Goal: Task Accomplishment & Management: Manage account settings

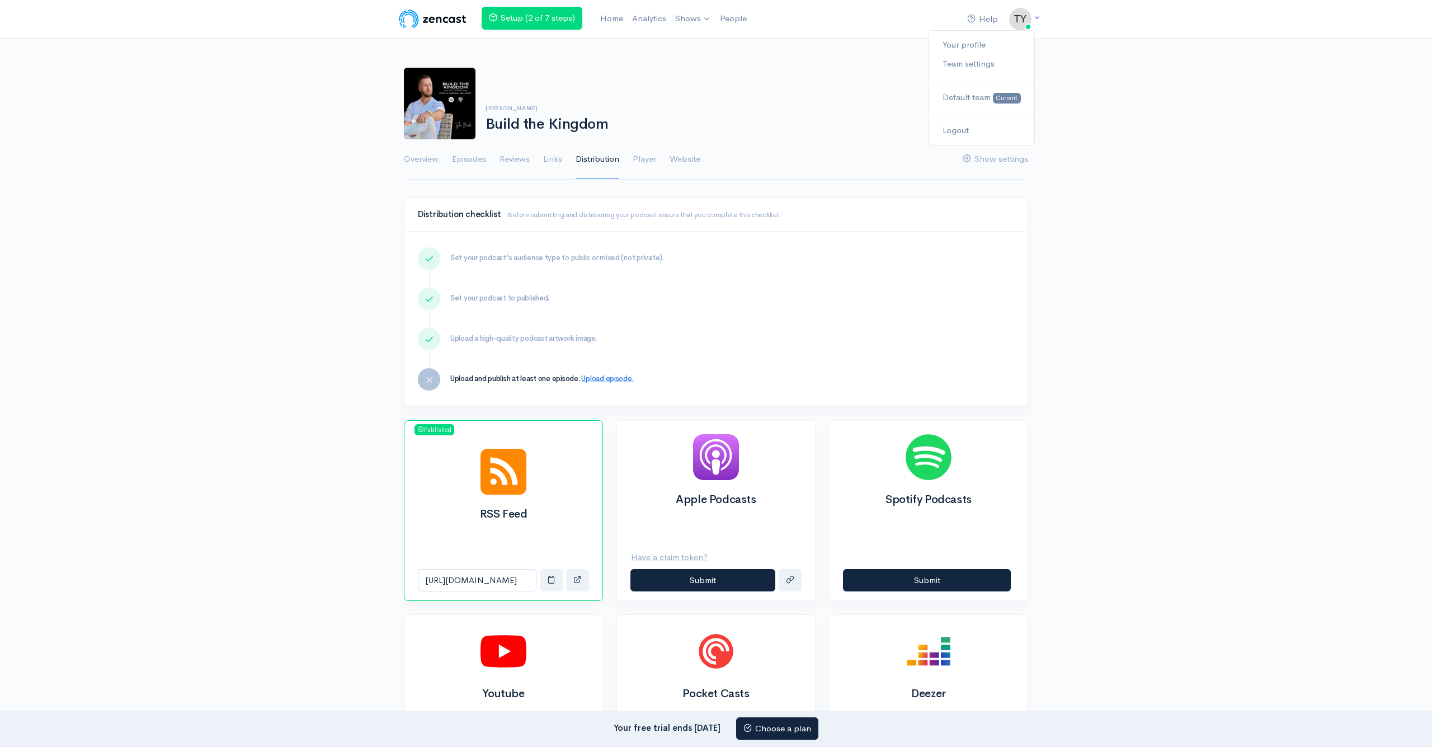
click at [1029, 16] on img at bounding box center [1020, 19] width 22 height 22
click at [976, 44] on link "Your profile" at bounding box center [981, 45] width 105 height 20
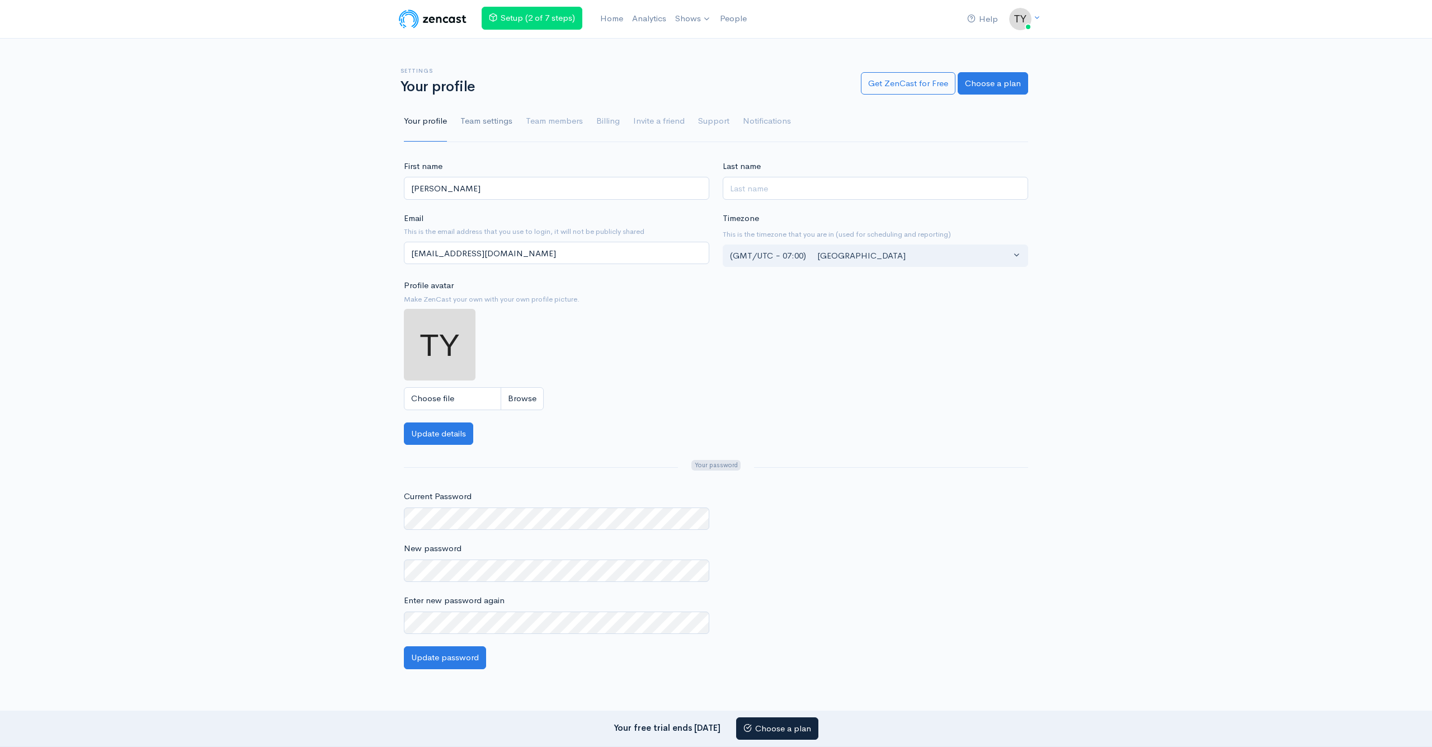
click at [488, 123] on link "Team settings" at bounding box center [486, 121] width 52 height 40
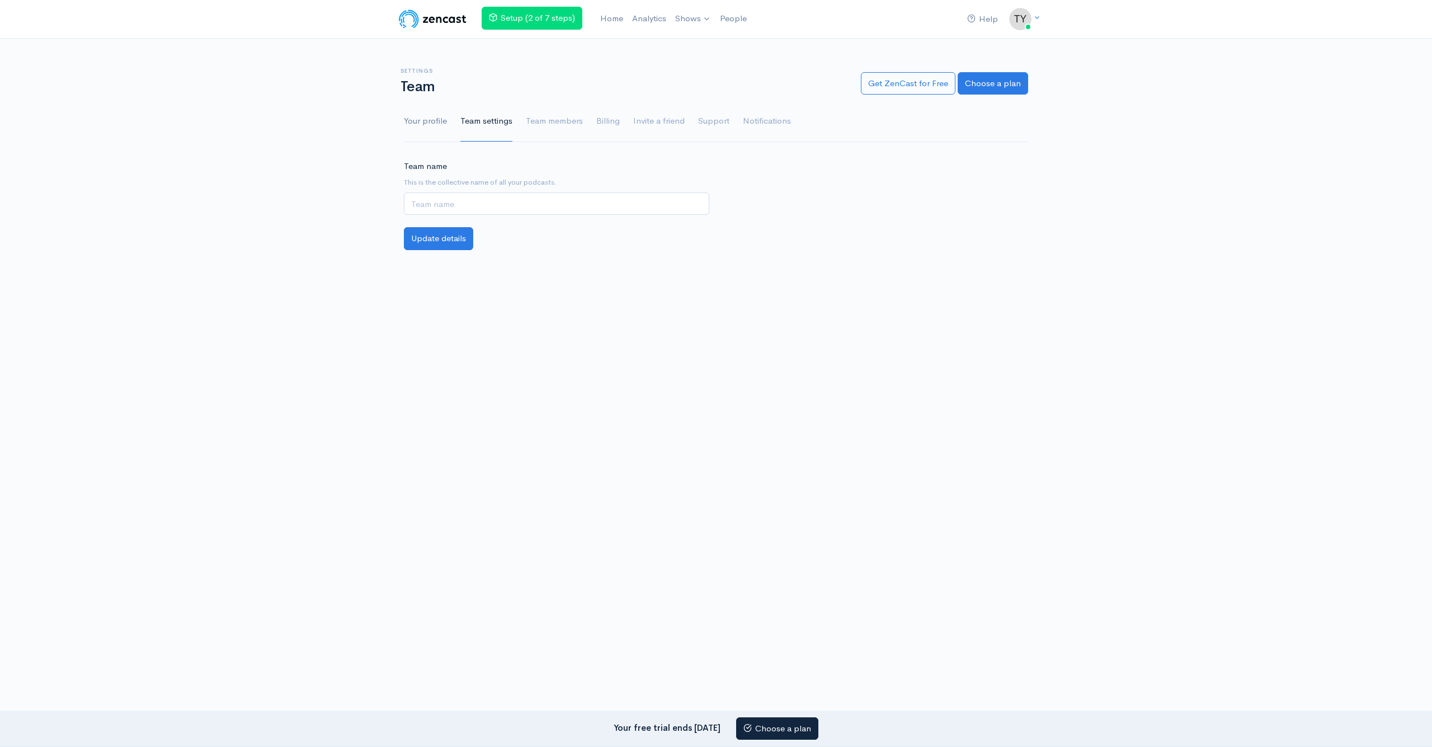
click at [416, 121] on link "Your profile" at bounding box center [425, 121] width 43 height 40
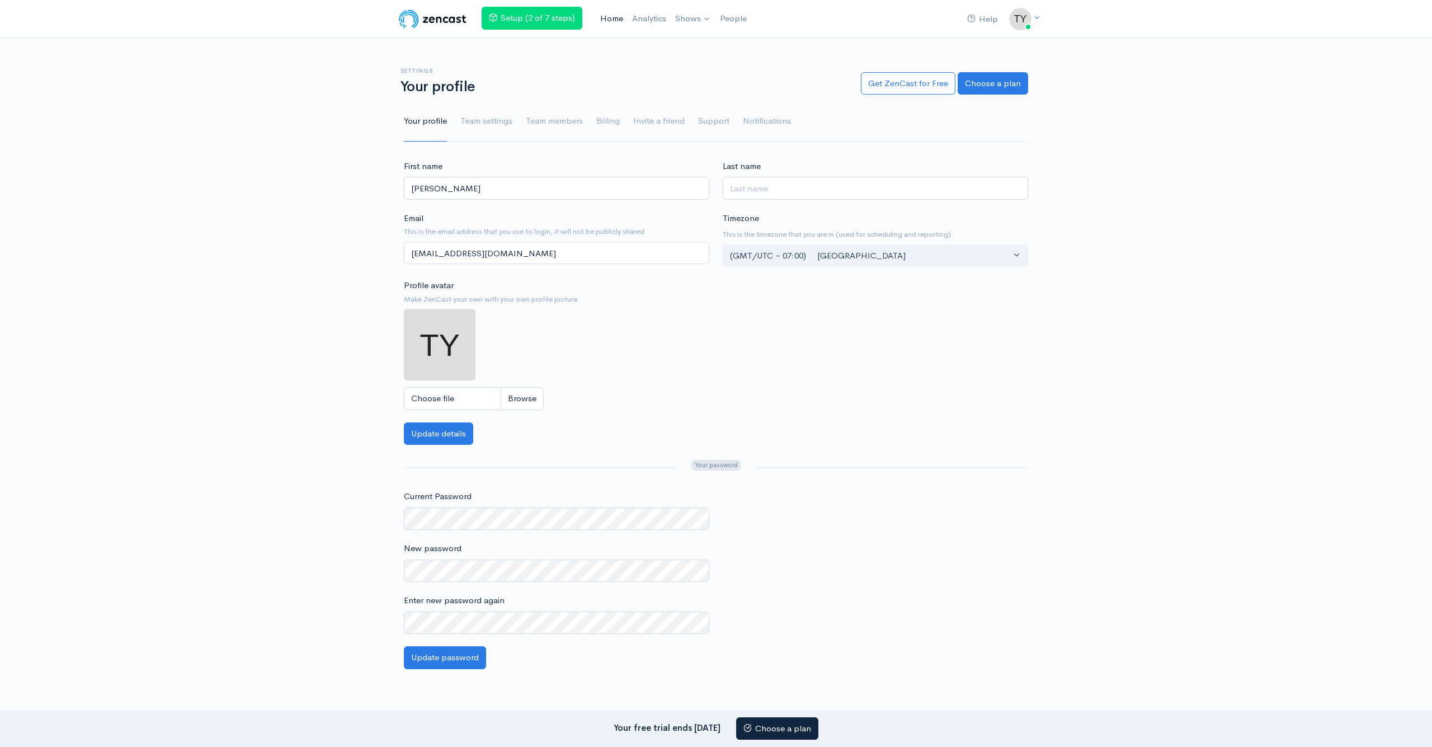
click at [613, 21] on link "Home" at bounding box center [612, 19] width 32 height 24
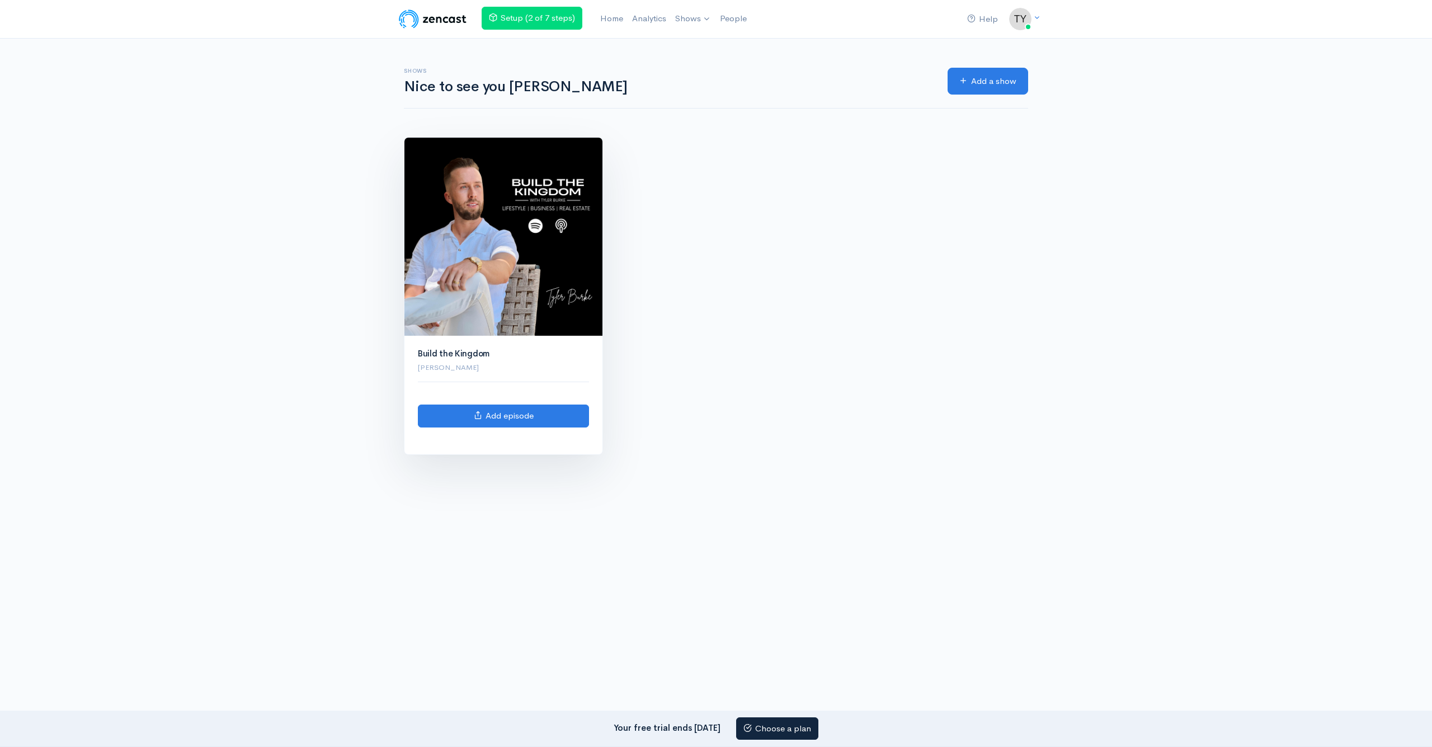
click at [543, 222] on img at bounding box center [504, 237] width 198 height 198
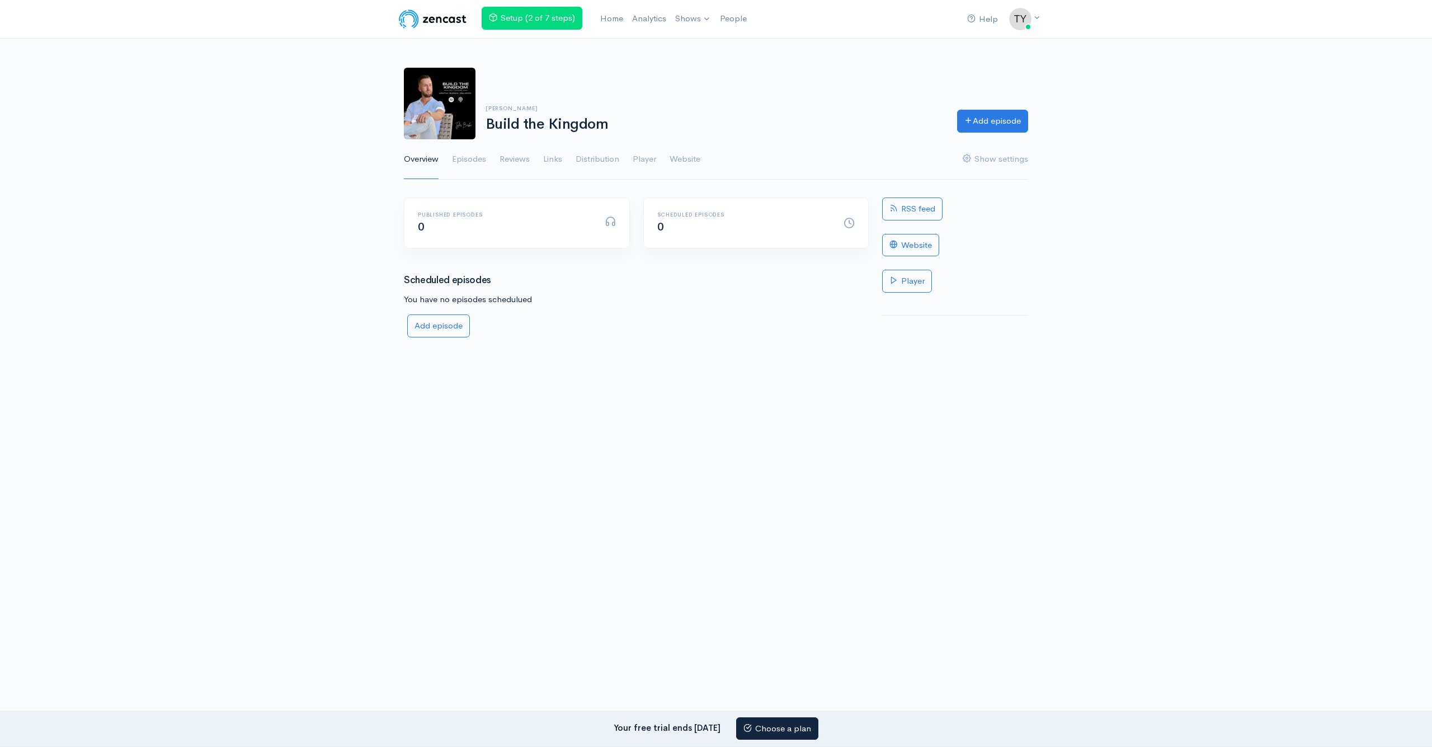
click at [545, 164] on link "Links" at bounding box center [552, 159] width 19 height 40
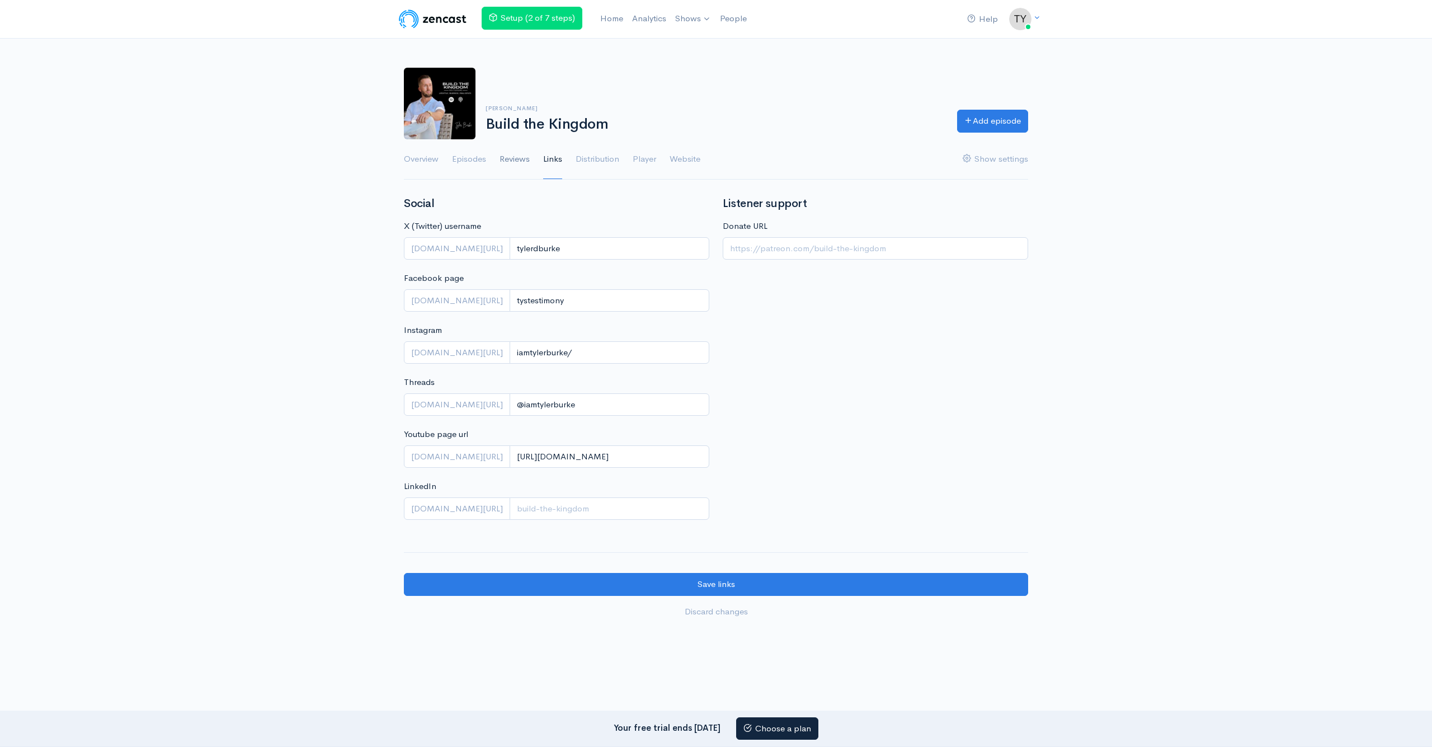
click at [520, 157] on link "Reviews" at bounding box center [515, 159] width 30 height 40
click at [511, 159] on link "Reviews" at bounding box center [515, 159] width 30 height 40
click at [438, 158] on link "Overview" at bounding box center [421, 159] width 35 height 40
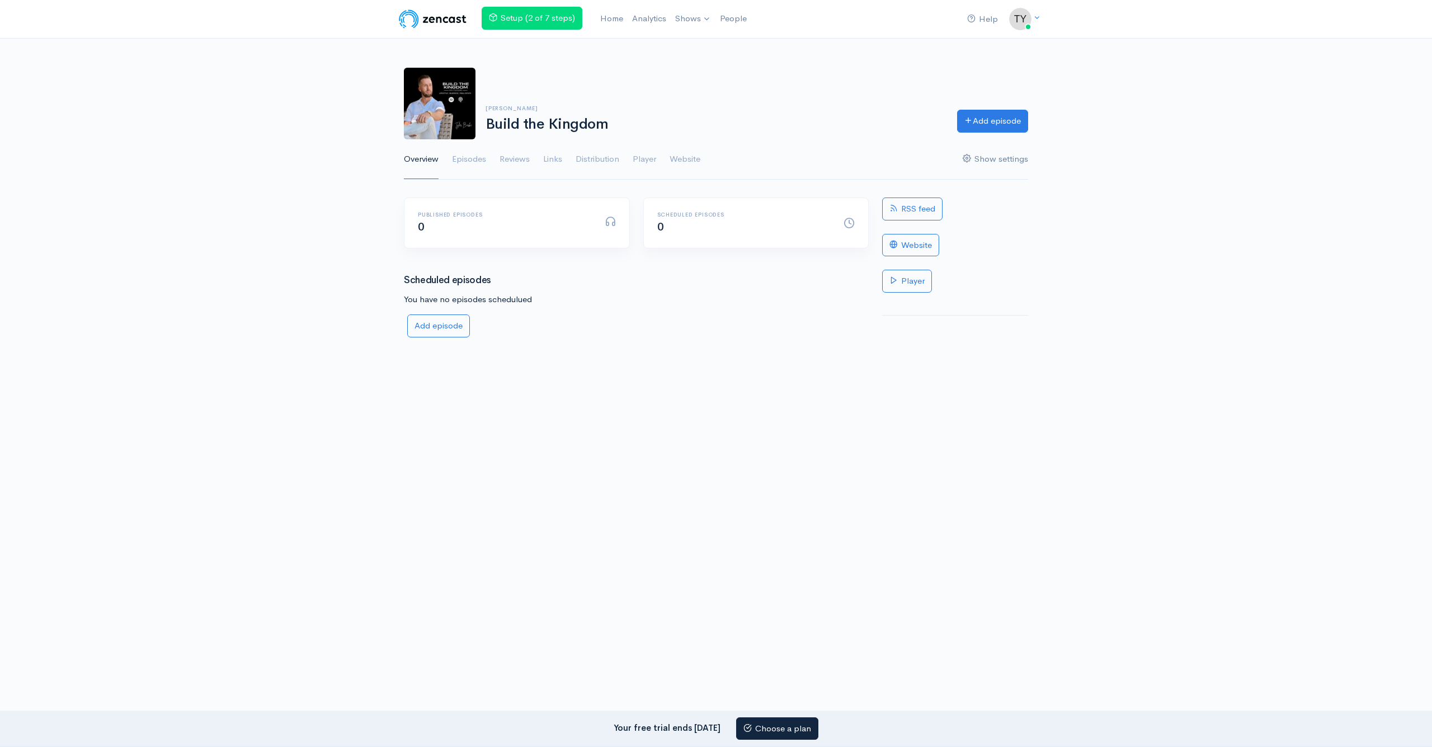
click at [1005, 154] on link "Show settings" at bounding box center [995, 159] width 65 height 40
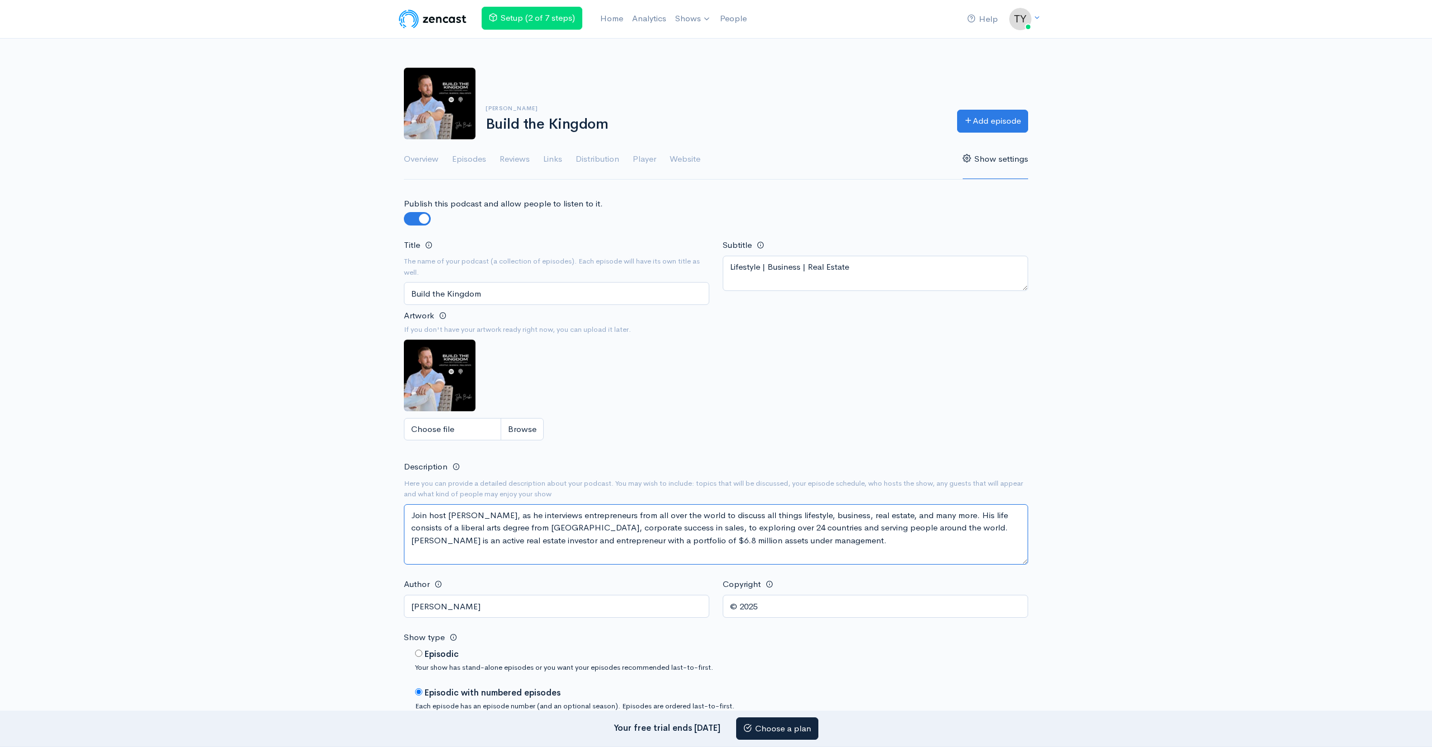
click at [622, 535] on textarea "Join host Tyler Burke, as he interviews entrepreneurs from all over the world t…" at bounding box center [716, 534] width 624 height 60
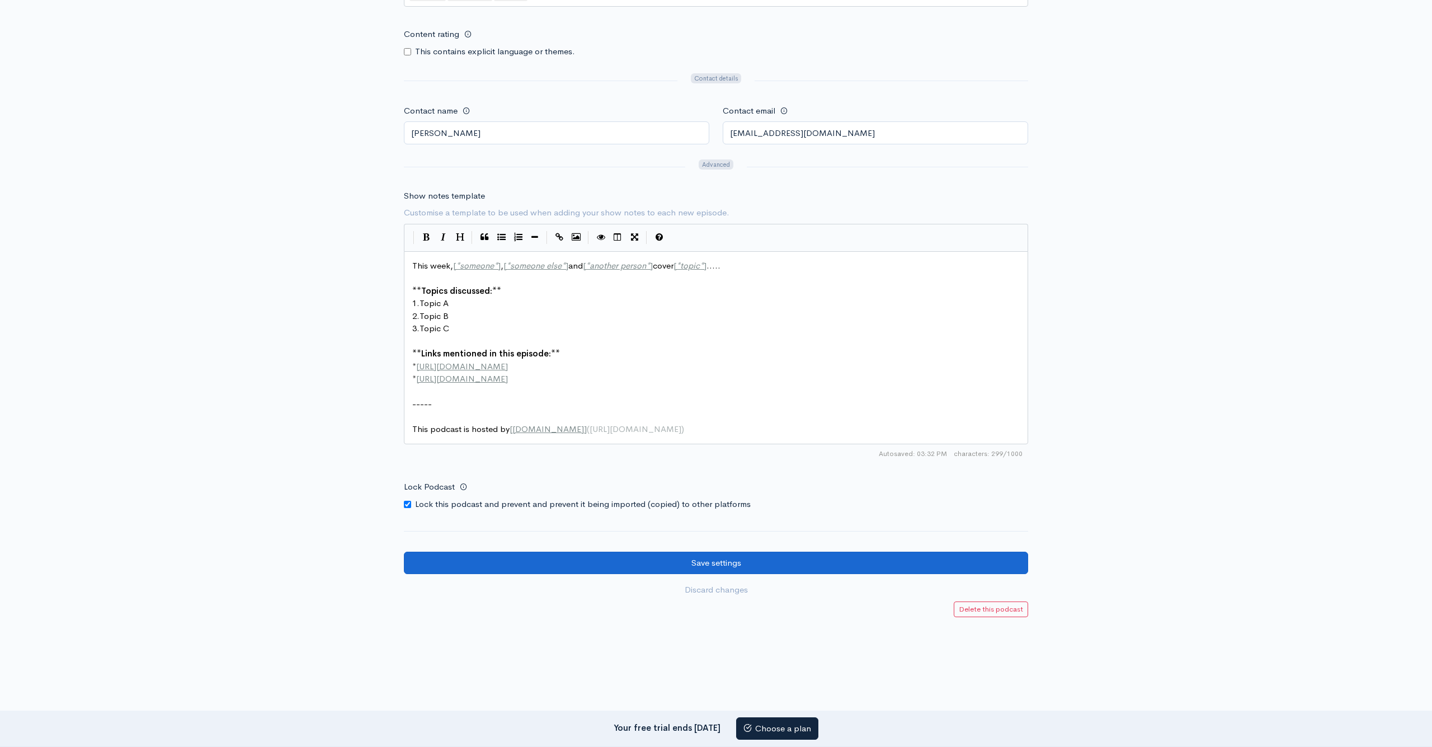
scroll to position [1051, 0]
type textarea "Join host Tyler Burke, as he interviews entrepreneurs from all over the world t…"
click at [817, 552] on input "Save settings" at bounding box center [716, 563] width 624 height 23
